Goal: Task Accomplishment & Management: Use online tool/utility

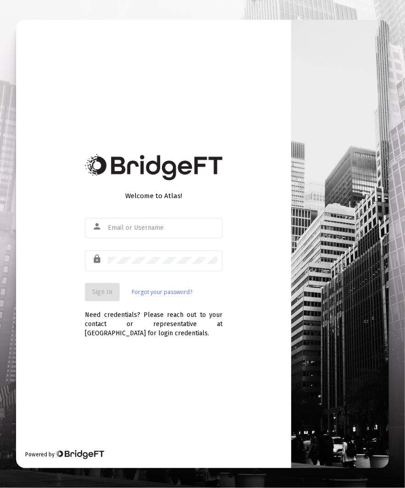
type input "[EMAIL_ADDRESS][DOMAIN_NAME]"
click at [110, 289] on span "Sign In" at bounding box center [102, 292] width 20 height 8
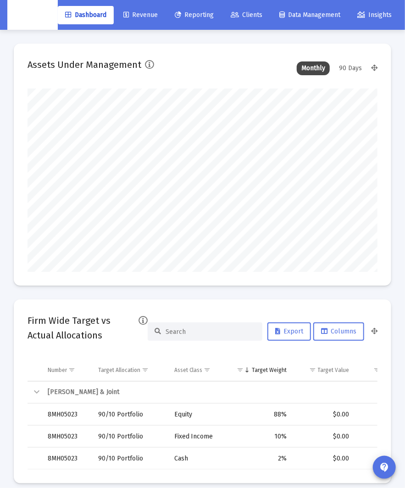
scroll to position [183, 350]
click at [207, 21] on link "Reporting" at bounding box center [194, 15] width 54 height 18
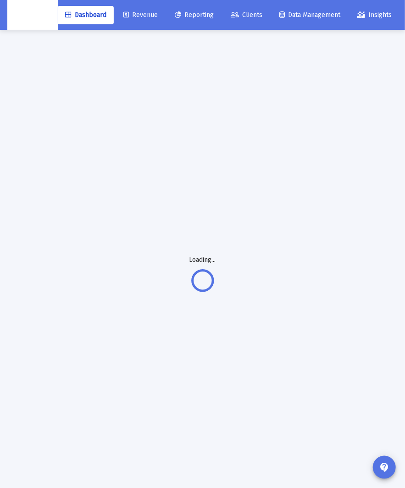
click at [141, 23] on link "Revenue" at bounding box center [140, 15] width 49 height 18
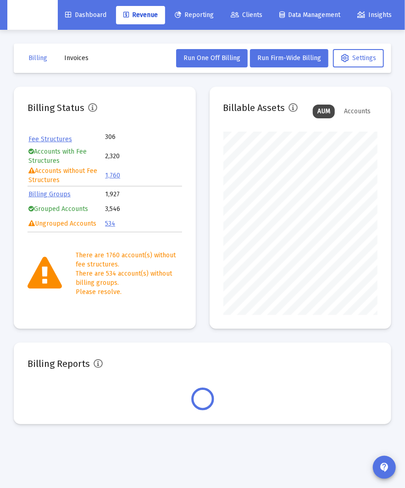
scroll to position [183, 154]
click at [82, 60] on span "Invoices" at bounding box center [76, 58] width 24 height 8
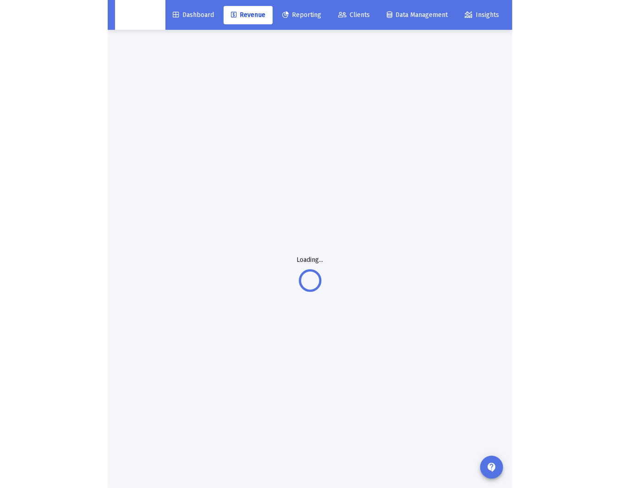
scroll to position [1, 0]
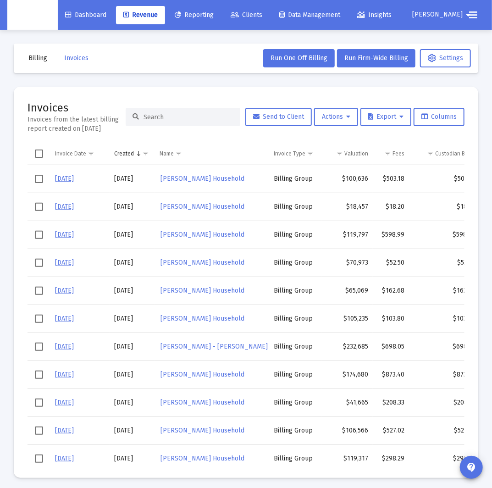
click at [190, 118] on input at bounding box center [188, 117] width 90 height 8
paste input "[PERSON_NAME] Household"
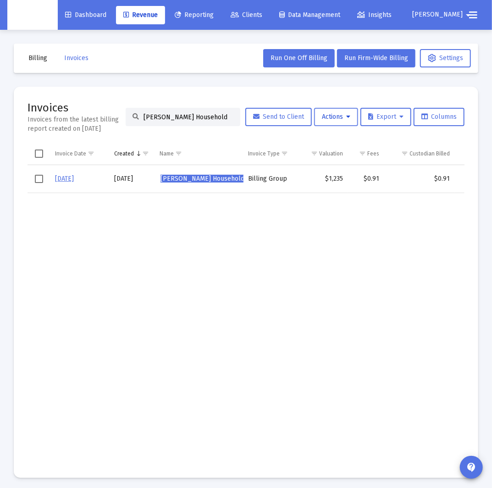
click at [327, 115] on button "Actions" at bounding box center [336, 117] width 44 height 18
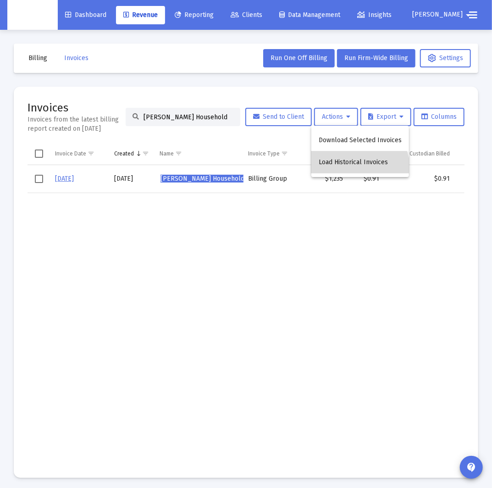
click at [327, 170] on button "Load Historical Invoices" at bounding box center [360, 162] width 98 height 22
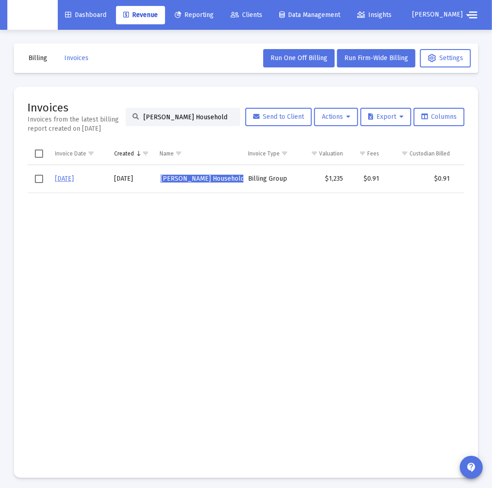
drag, startPoint x: 199, startPoint y: 242, endPoint x: 236, endPoint y: 221, distance: 42.3
click at [199, 242] on td "Data grid" at bounding box center [199, 327] width 88 height 271
drag, startPoint x: 323, startPoint y: 218, endPoint x: 319, endPoint y: 173, distance: 45.1
click at [323, 218] on td "Data grid" at bounding box center [322, 327] width 51 height 271
click at [327, 121] on button "Actions" at bounding box center [336, 117] width 44 height 18
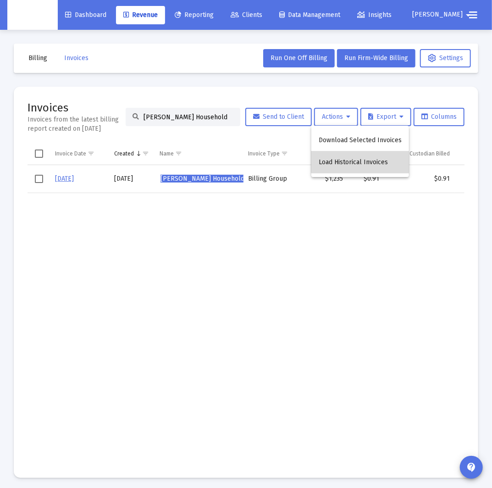
click at [327, 159] on button "Load Historical Invoices" at bounding box center [360, 162] width 98 height 22
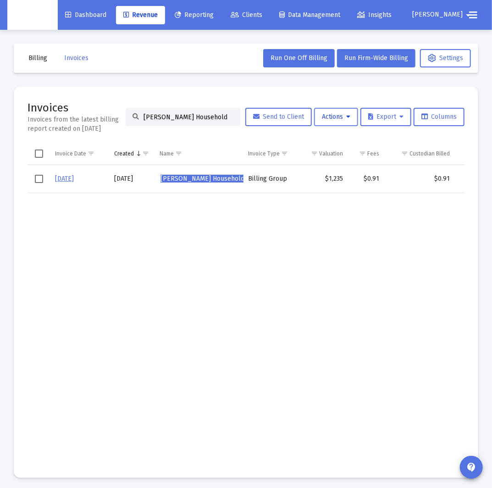
click at [327, 114] on span "Actions" at bounding box center [336, 117] width 28 height 8
click at [300, 280] on div at bounding box center [246, 244] width 492 height 488
click at [199, 224] on td "Data grid" at bounding box center [199, 327] width 88 height 271
click at [163, 219] on td "Data grid" at bounding box center [199, 327] width 88 height 271
click at [286, 225] on td "Data grid" at bounding box center [269, 327] width 53 height 271
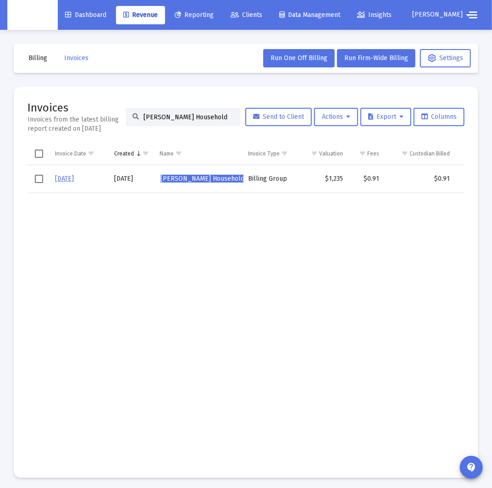
scroll to position [3, 0]
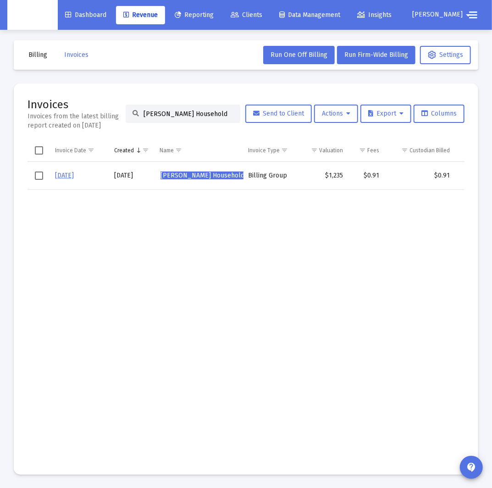
click at [215, 115] on input "[PERSON_NAME] Household" at bounding box center [188, 114] width 90 height 8
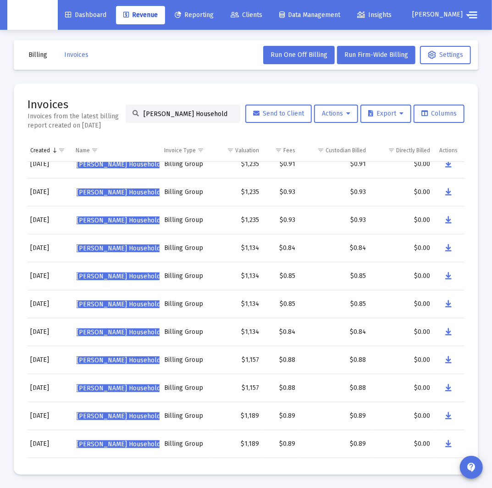
scroll to position [0, 84]
click at [327, 196] on icon "Data grid" at bounding box center [448, 192] width 6 height 11
click at [185, 117] on div "[PERSON_NAME] Household" at bounding box center [183, 113] width 115 height 18
click at [185, 117] on input "[PERSON_NAME] Household" at bounding box center [188, 114] width 90 height 8
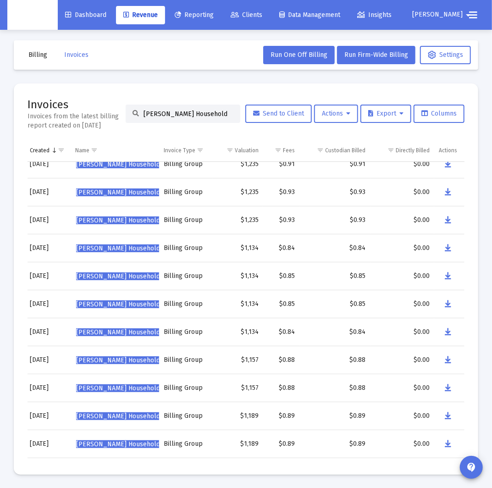
click at [185, 117] on input "[PERSON_NAME] Household" at bounding box center [188, 114] width 90 height 8
paste input "[PERSON_NAME]"
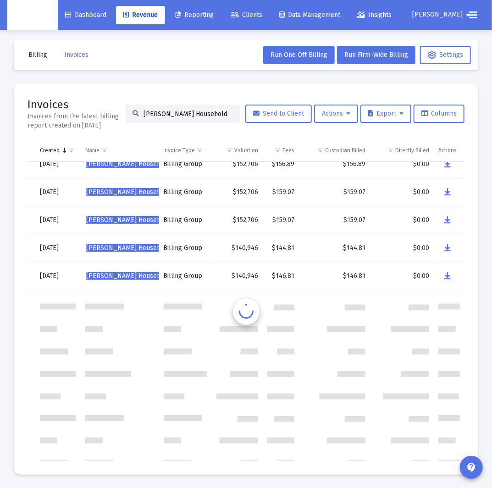
scroll to position [0, 74]
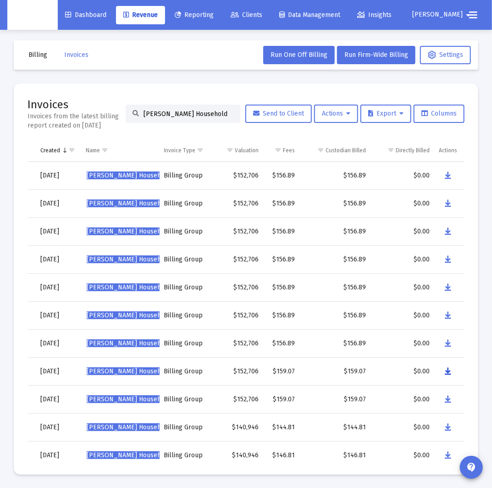
click at [327, 369] on button "Data grid" at bounding box center [448, 371] width 18 height 18
click at [182, 112] on input "[PERSON_NAME] Household" at bounding box center [188, 114] width 90 height 8
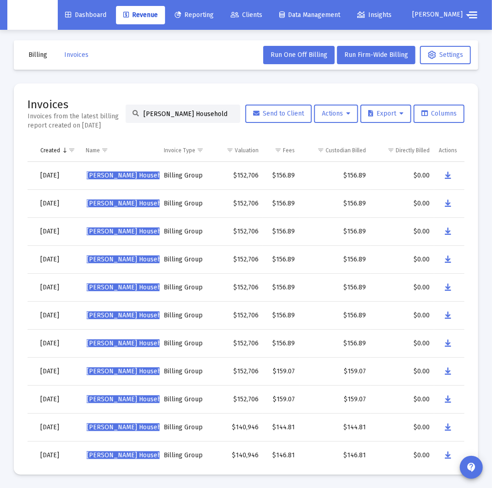
paste input "[PERSON_NAME]"
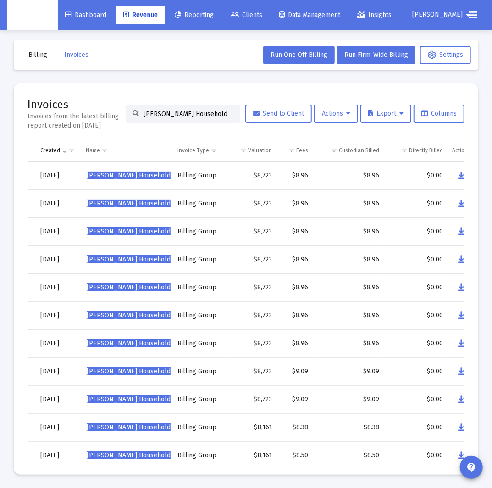
click at [188, 112] on input "[PERSON_NAME] Household" at bounding box center [188, 114] width 90 height 8
click at [327, 371] on mat-card "Invoices Invoices from the latest billing report created on [DATE] [PERSON_NAME…" at bounding box center [246, 278] width 464 height 391
click at [327, 370] on icon "Data grid" at bounding box center [461, 371] width 6 height 11
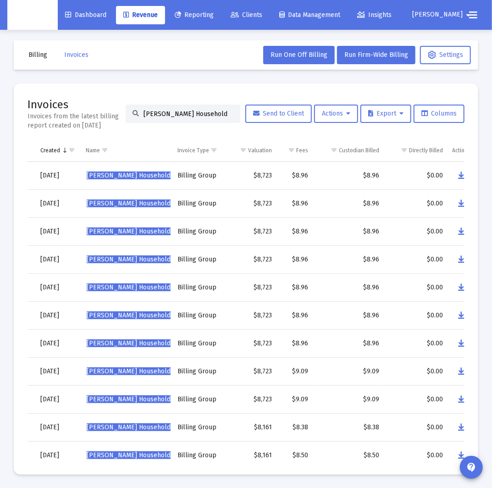
click at [181, 110] on input "[PERSON_NAME] Household" at bounding box center [188, 114] width 90 height 8
paste input "[PERSON_NAME]"
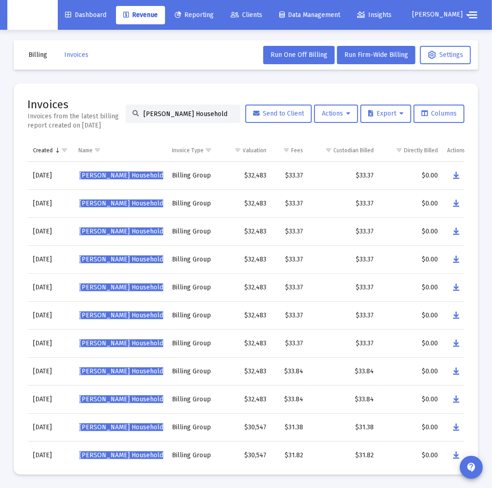
scroll to position [0, 87]
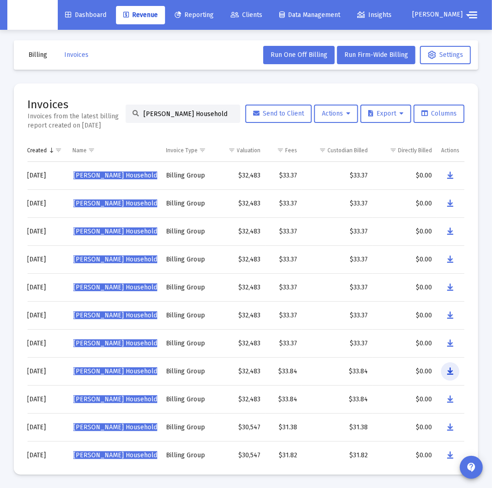
click at [327, 369] on button "Data grid" at bounding box center [450, 371] width 18 height 18
click at [163, 112] on input "[PERSON_NAME] Household" at bounding box center [188, 114] width 90 height 8
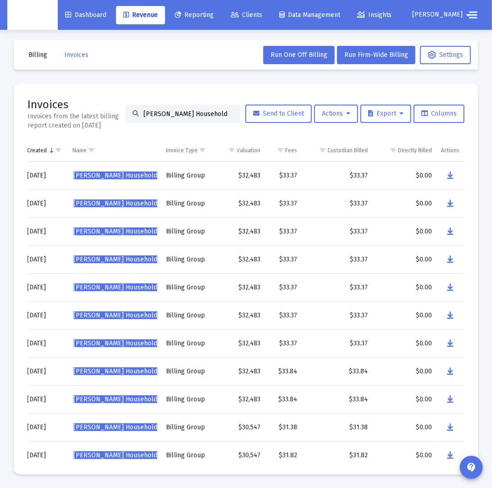
paste input "[PERSON_NAME]"
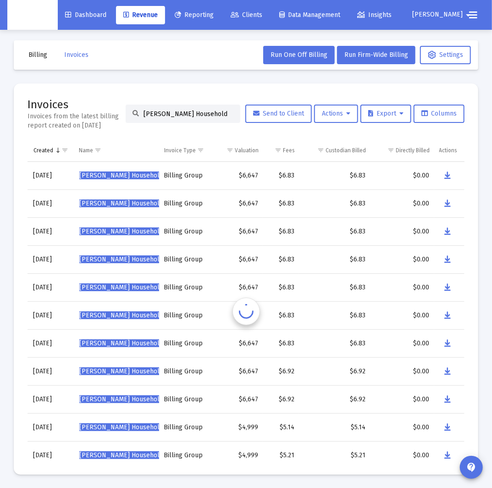
scroll to position [0, 81]
click at [327, 370] on button "Data grid" at bounding box center [448, 371] width 18 height 18
click at [159, 110] on input "[PERSON_NAME] Household" at bounding box center [188, 114] width 90 height 8
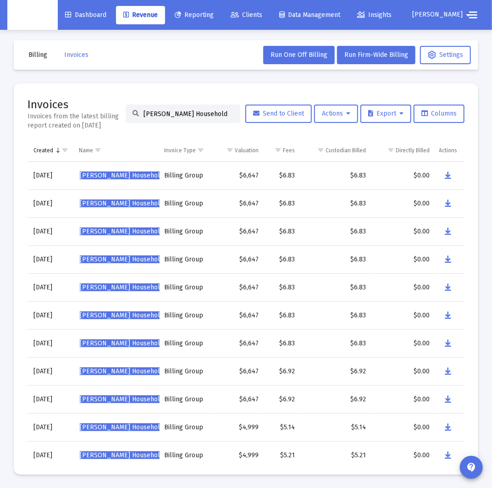
click at [159, 110] on input "[PERSON_NAME] Household" at bounding box center [188, 114] width 90 height 8
paste input "[PERSON_NAME]"
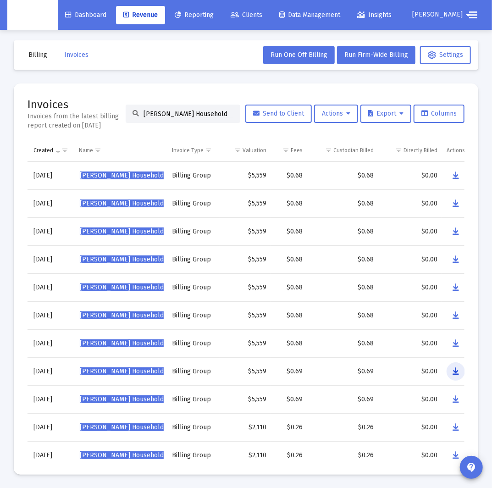
click at [327, 369] on icon "Data grid" at bounding box center [455, 371] width 6 height 11
click at [171, 115] on input "[PERSON_NAME] Household" at bounding box center [188, 114] width 90 height 8
paste input "[PERSON_NAME]"
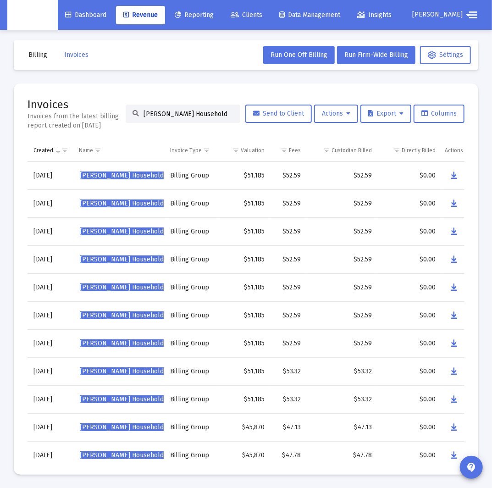
click at [327, 371] on div "Data grid" at bounding box center [456, 371] width 22 height 18
click at [327, 371] on button "Data grid" at bounding box center [454, 371] width 18 height 18
click at [180, 111] on input "[PERSON_NAME] Household" at bounding box center [188, 114] width 90 height 8
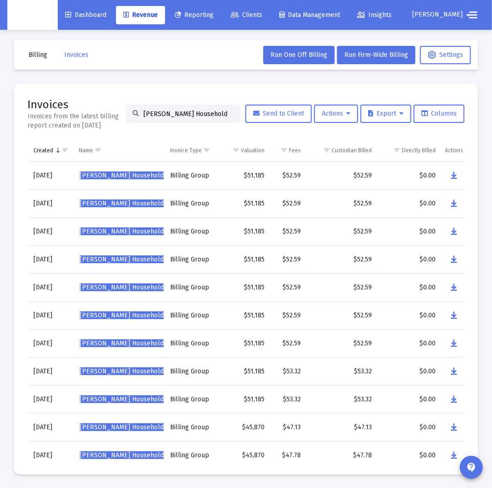
paste input "[PERSON_NAME]"
click at [327, 372] on icon "Data grid" at bounding box center [455, 371] width 6 height 11
click at [196, 115] on input "[PERSON_NAME] Household" at bounding box center [188, 114] width 90 height 8
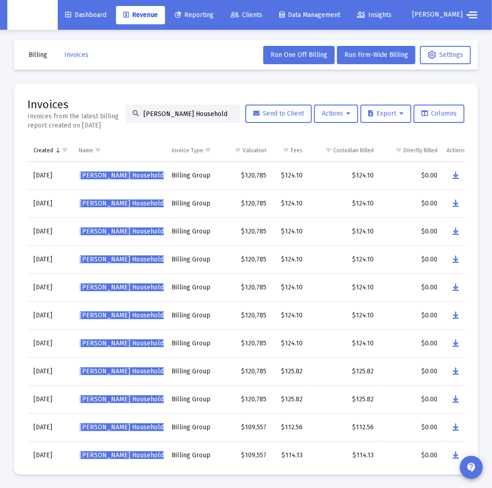
paste input "[PERSON_NAME]"
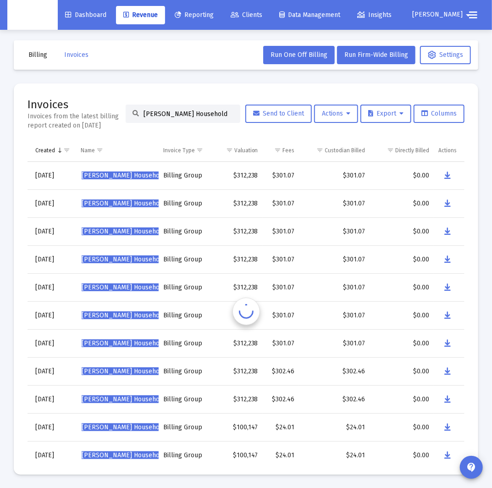
scroll to position [0, 78]
click at [327, 371] on icon "Data grid" at bounding box center [448, 371] width 6 height 11
click at [175, 108] on div "[PERSON_NAME] Household" at bounding box center [183, 113] width 115 height 18
click at [171, 112] on input "[PERSON_NAME] Household" at bounding box center [188, 114] width 90 height 8
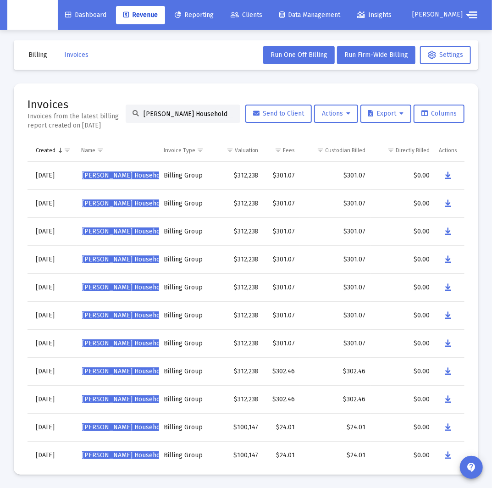
click at [171, 112] on input "[PERSON_NAME] Household" at bounding box center [188, 114] width 90 height 8
paste input "uber [PERSON_NAME]"
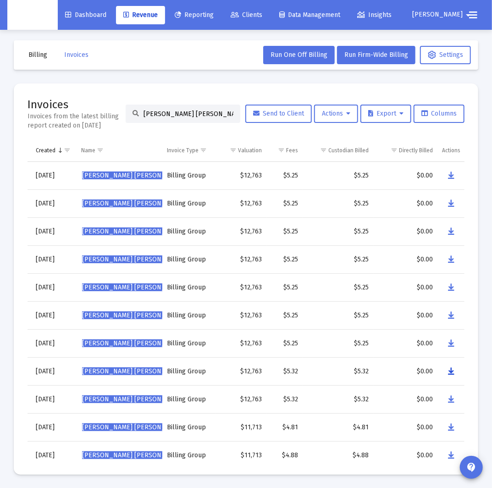
click at [327, 372] on button "Data grid" at bounding box center [451, 371] width 18 height 18
click at [198, 110] on input "[PERSON_NAME] [PERSON_NAME]'s Household" at bounding box center [188, 114] width 90 height 8
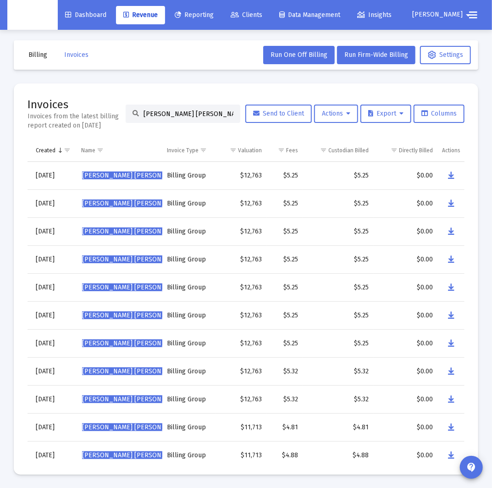
paste input "[PERSON_NAME]"
drag, startPoint x: 470, startPoint y: 373, endPoint x: 464, endPoint y: 373, distance: 6.4
click at [327, 373] on mat-card "Invoices Invoices from the latest billing report created on [DATE] [PERSON_NAME…" at bounding box center [246, 278] width 464 height 391
click at [327, 371] on icon "Data grid" at bounding box center [449, 371] width 6 height 11
click at [166, 115] on input "[PERSON_NAME] Household" at bounding box center [188, 114] width 90 height 8
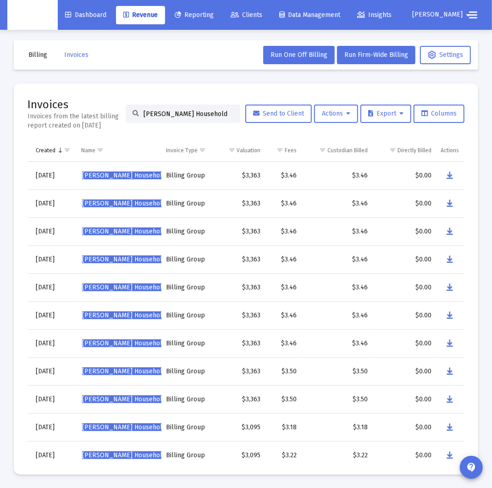
click at [166, 115] on input "[PERSON_NAME] Household" at bounding box center [188, 114] width 90 height 8
paste input "[PERSON_NAME]"
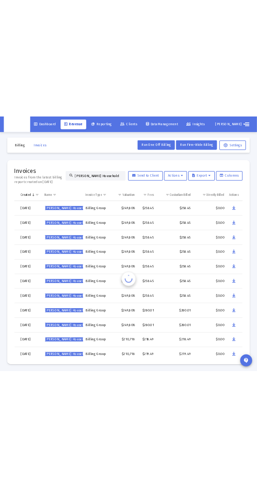
scroll to position [0, 74]
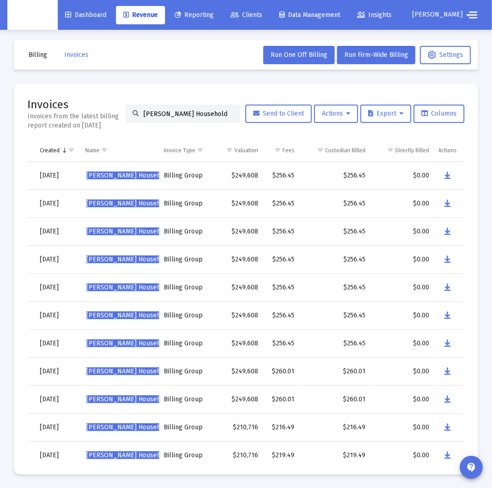
type input "[PERSON_NAME] Household"
click at [327, 373] on button "Data grid" at bounding box center [448, 371] width 18 height 18
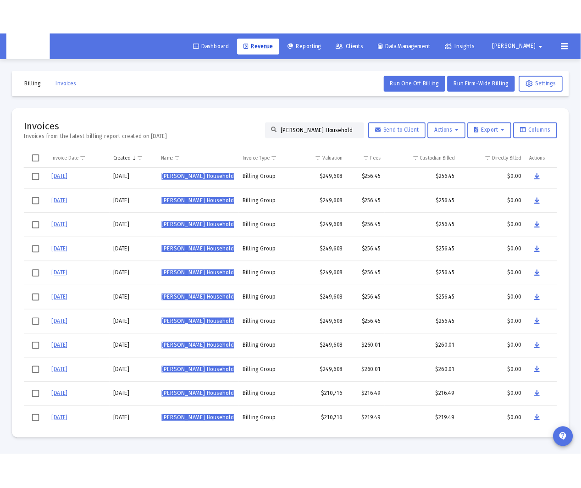
scroll to position [4, 0]
